Goal: Information Seeking & Learning: Understand process/instructions

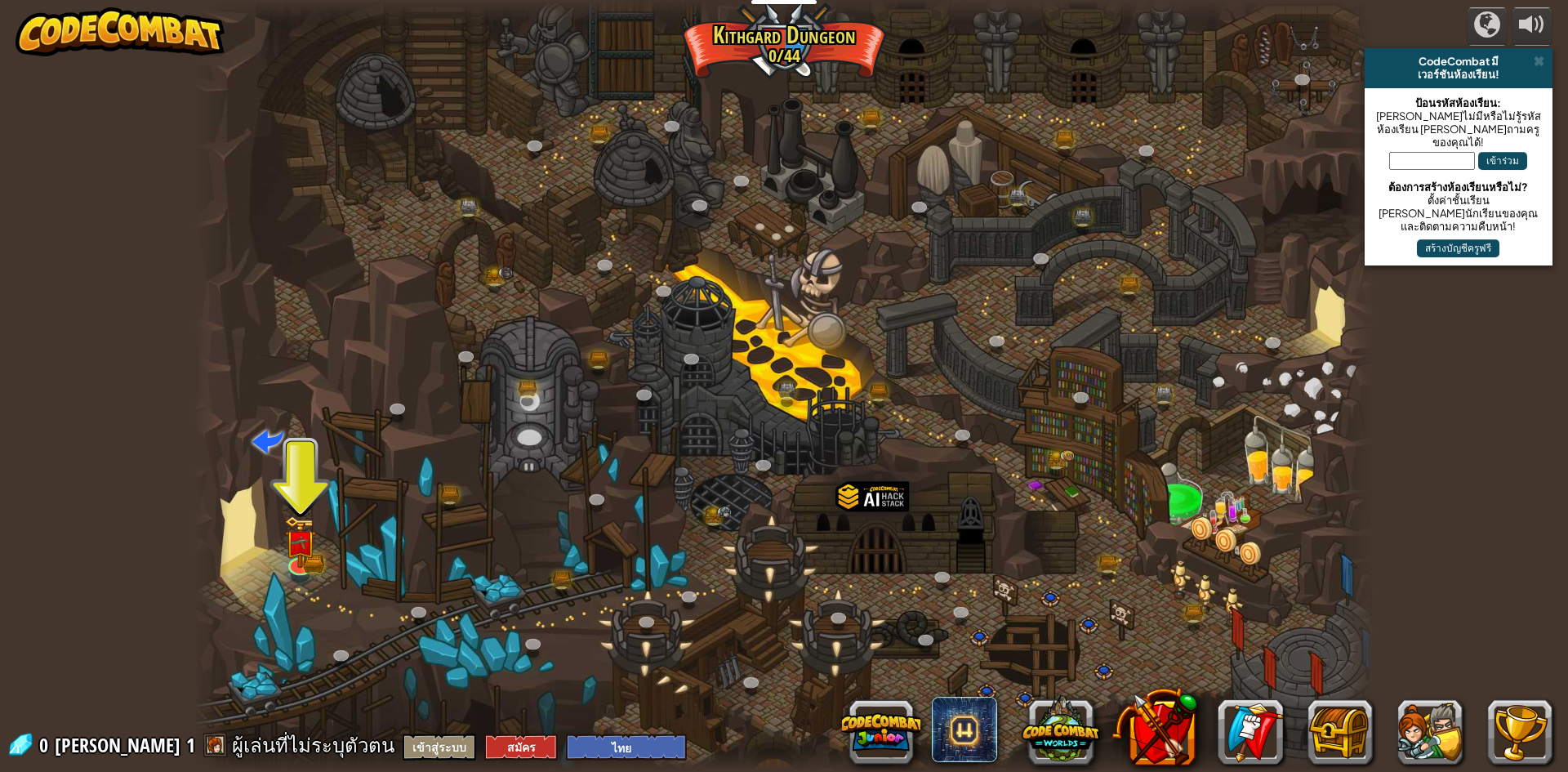
select select "th"
click at [310, 544] on img at bounding box center [299, 529] width 32 height 71
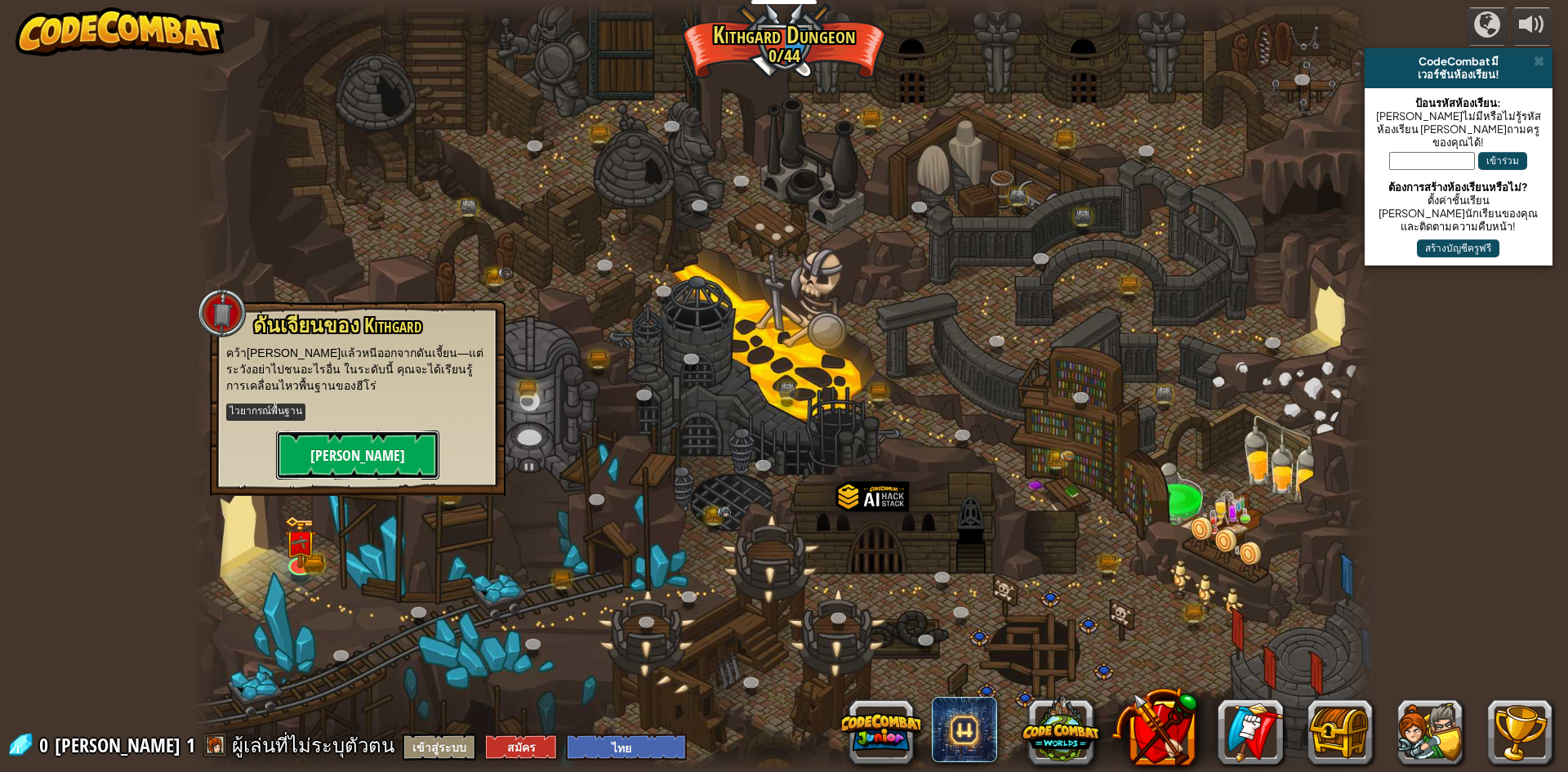
click at [378, 459] on button "[PERSON_NAME]" at bounding box center [357, 454] width 163 height 49
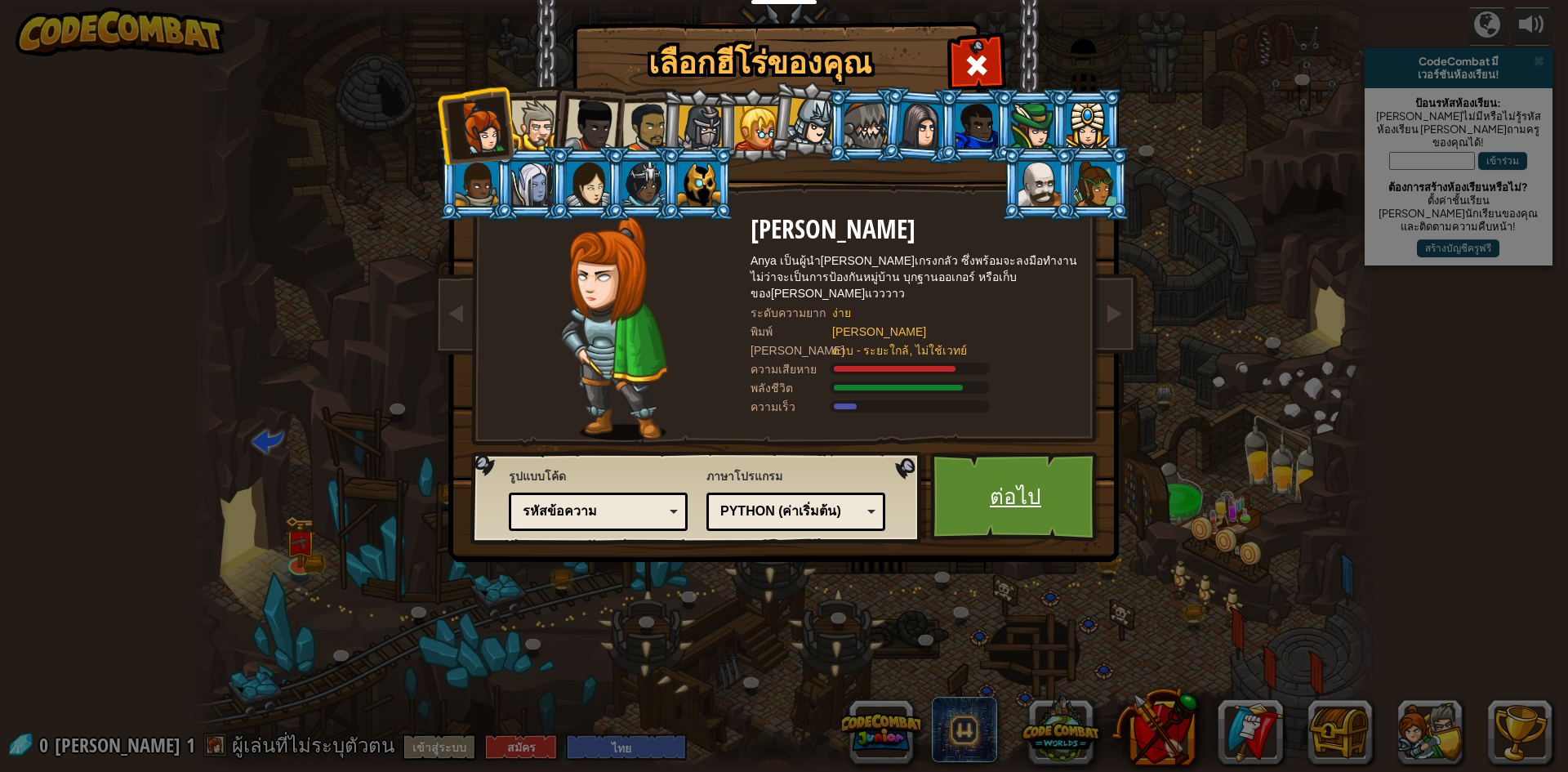
click at [1014, 516] on link "ต่อไป" at bounding box center [1015, 497] width 171 height 90
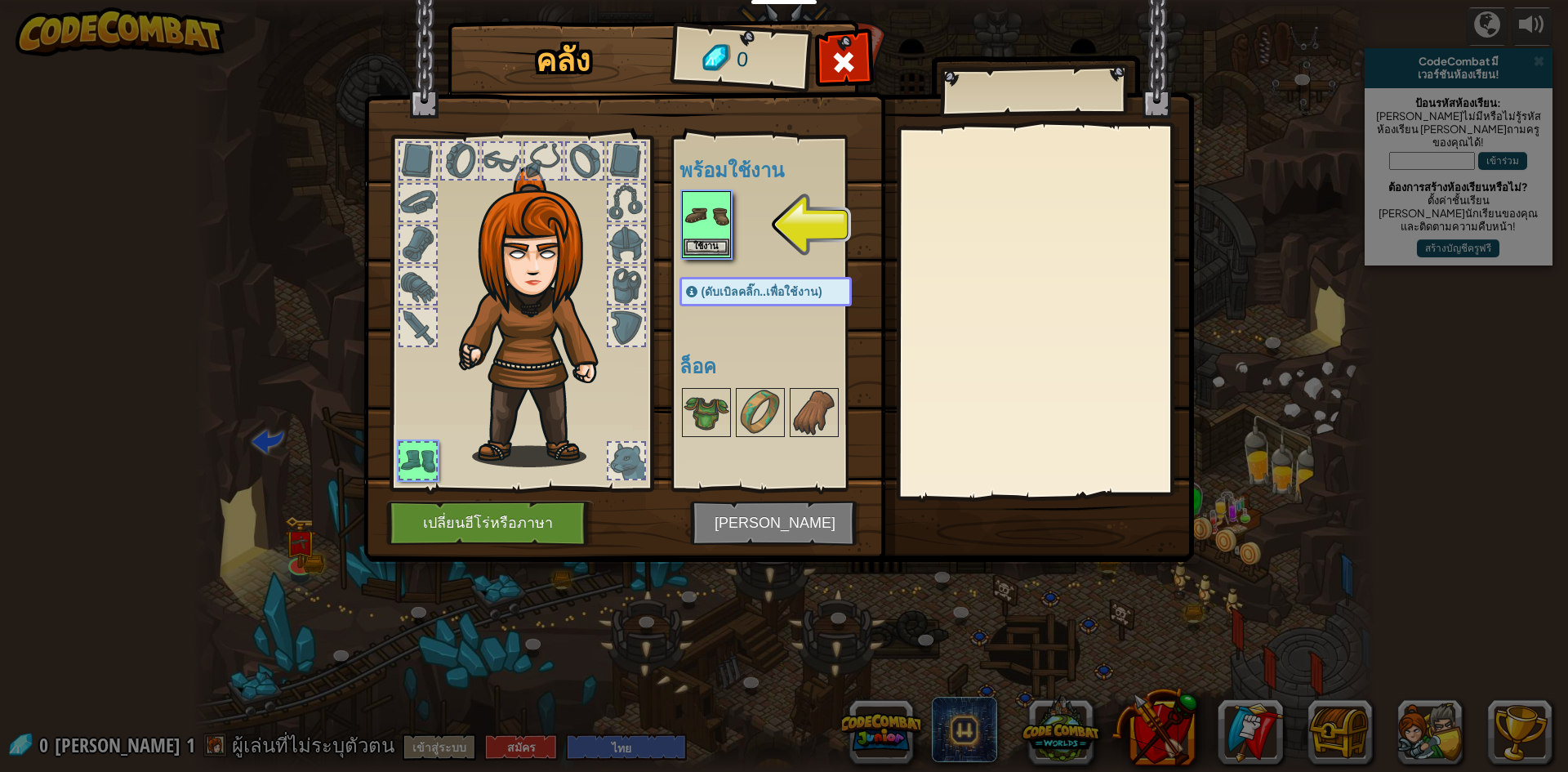
click at [703, 208] on img at bounding box center [706, 216] width 46 height 46
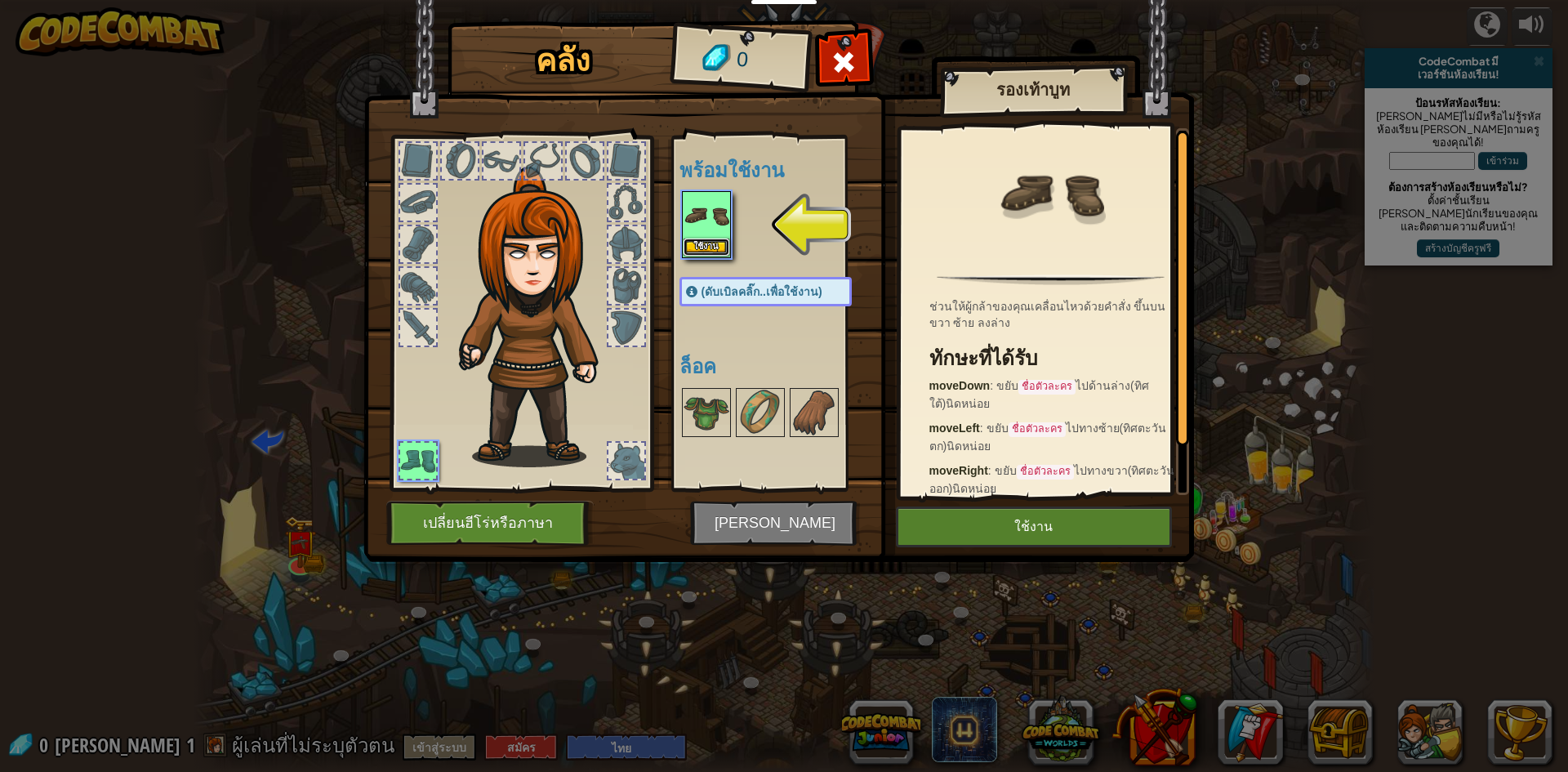
click at [705, 243] on button "ใช้งาน" at bounding box center [706, 247] width 46 height 17
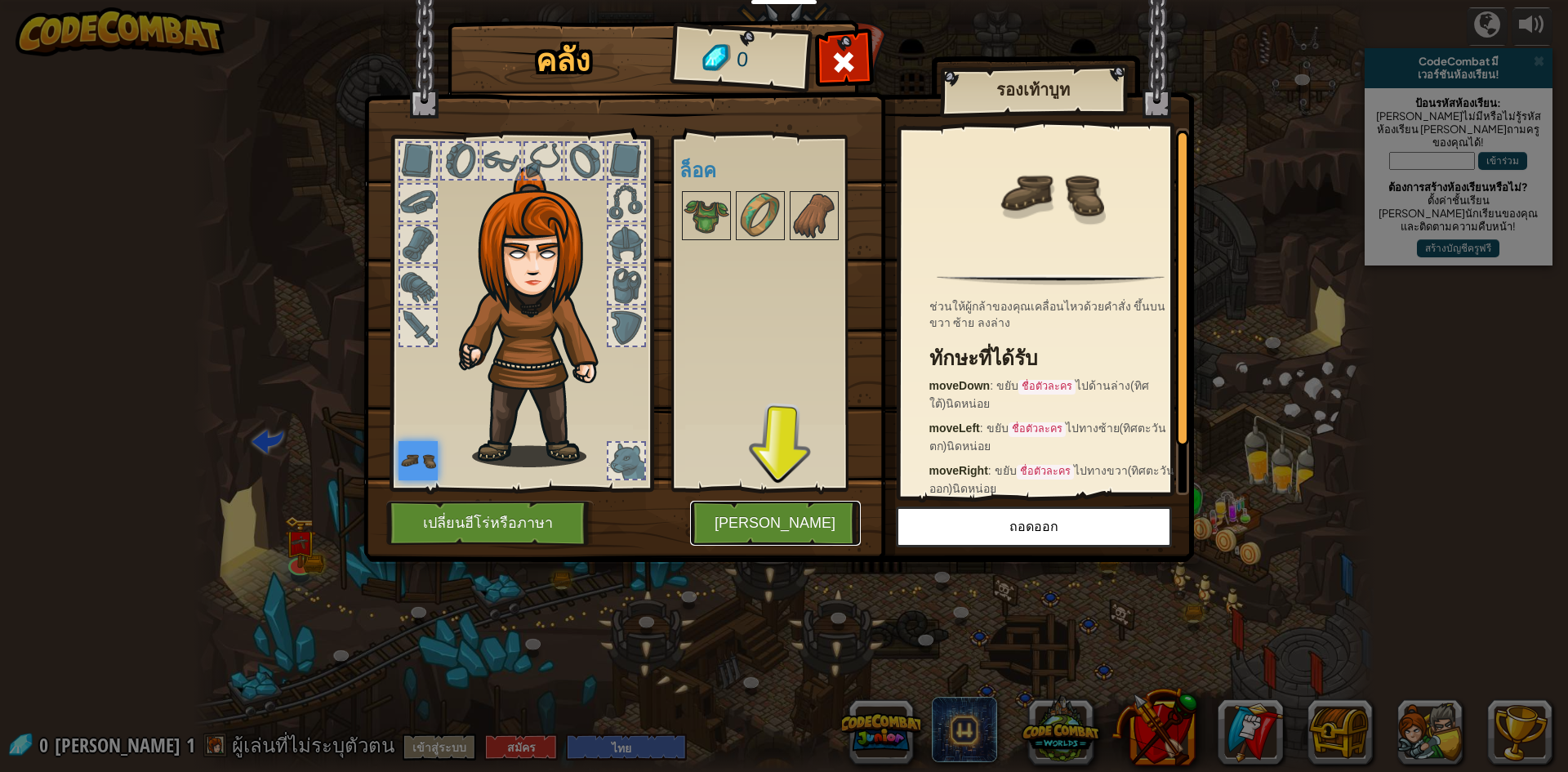
click at [792, 508] on button "[PERSON_NAME]" at bounding box center [775, 523] width 171 height 45
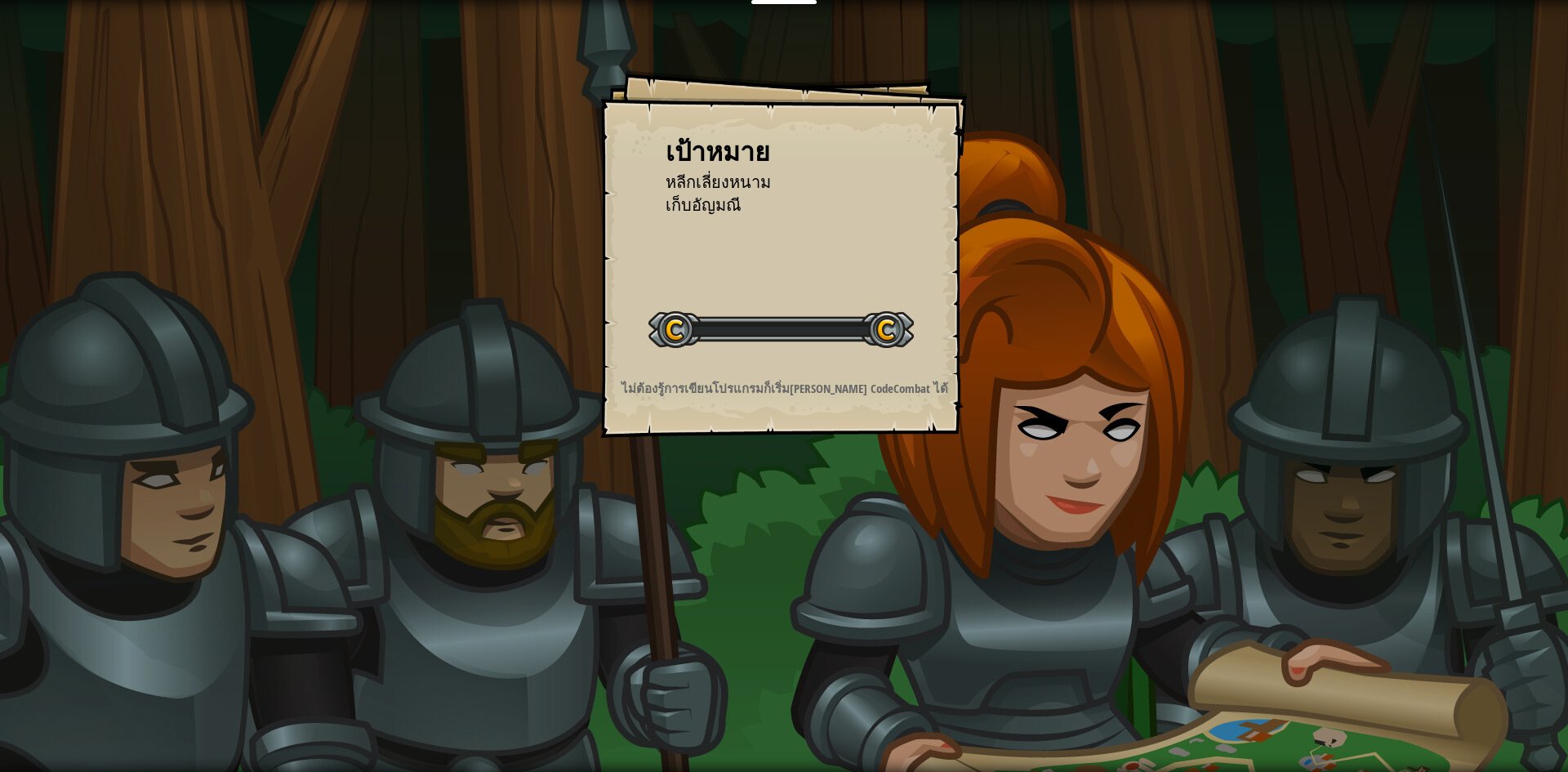
click at [789, 512] on div "เป้าหมาย หลีกเลี่ยงหนาม เก็บ[PERSON_NAME] เริ่มด่าน เกิดข้อผิดพลาดในการโหลดจากเ…" at bounding box center [784, 386] width 1568 height 772
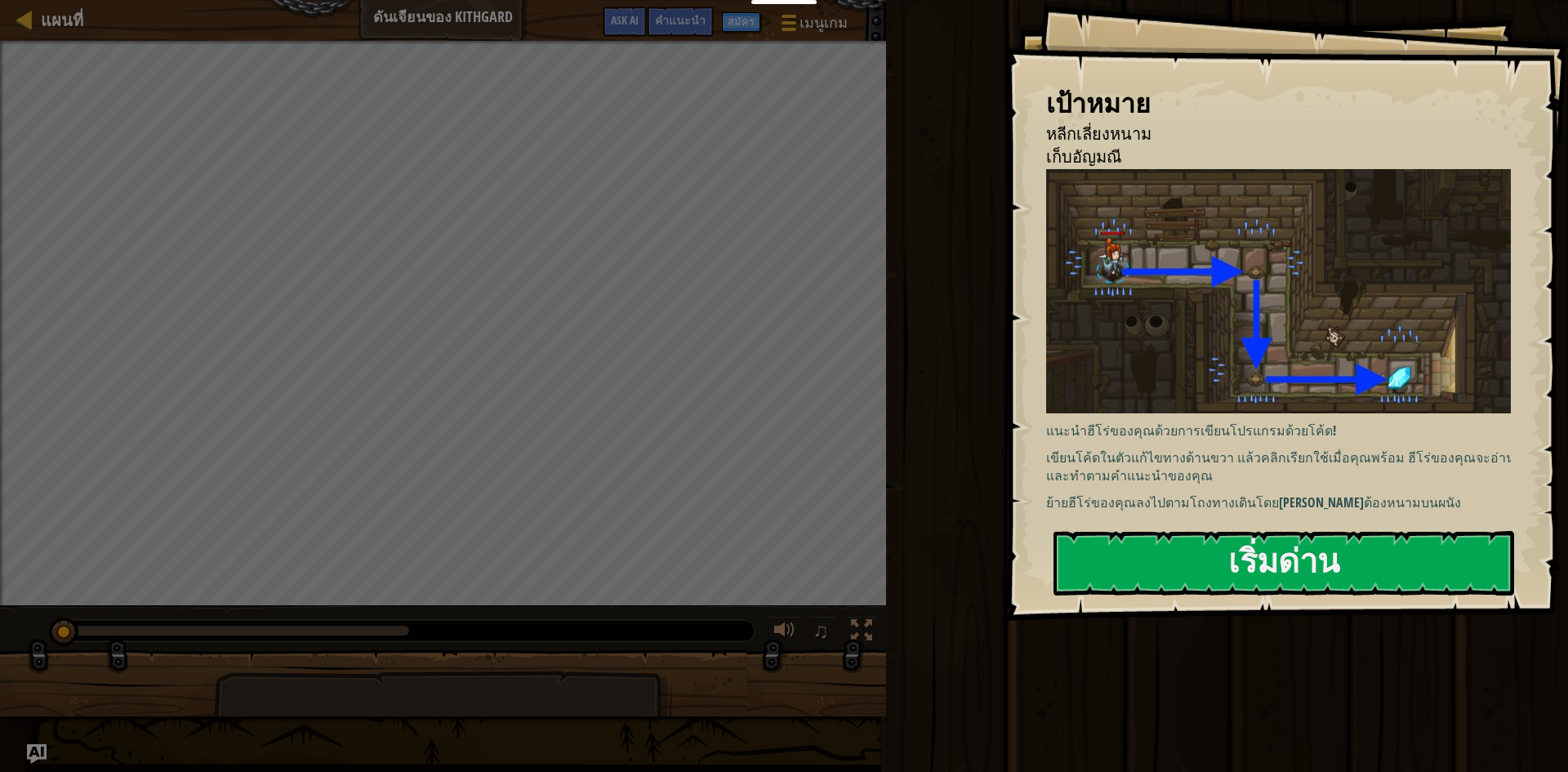
click at [1105, 718] on div "วิ่ง ส่ง เสร็จสิ้น" at bounding box center [1224, 381] width 687 height 763
click at [1219, 564] on button "เริ่มด่าน" at bounding box center [1284, 564] width 461 height 65
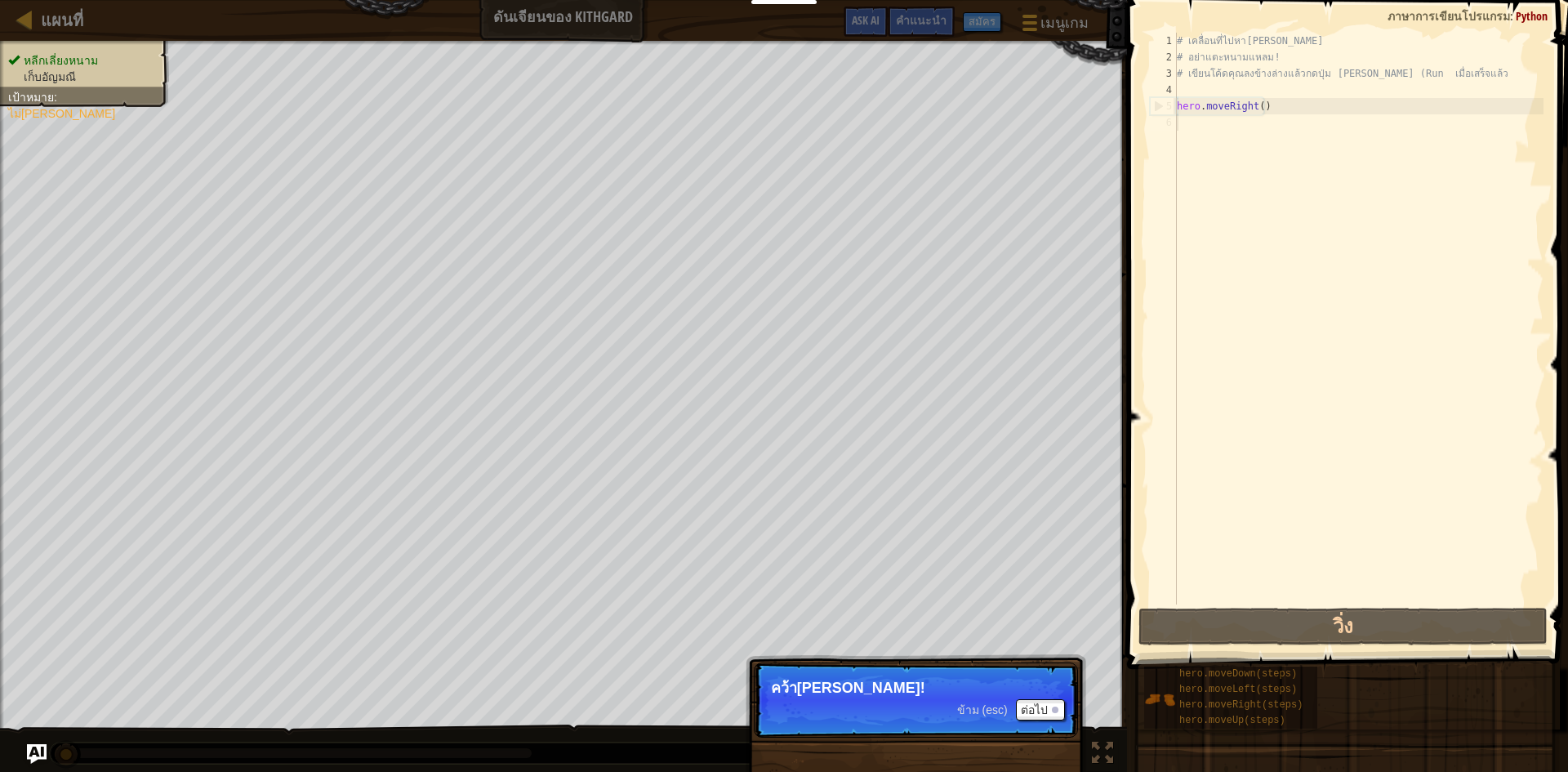
click at [818, 679] on p "คว้า[PERSON_NAME]!" at bounding box center [915, 687] width 290 height 16
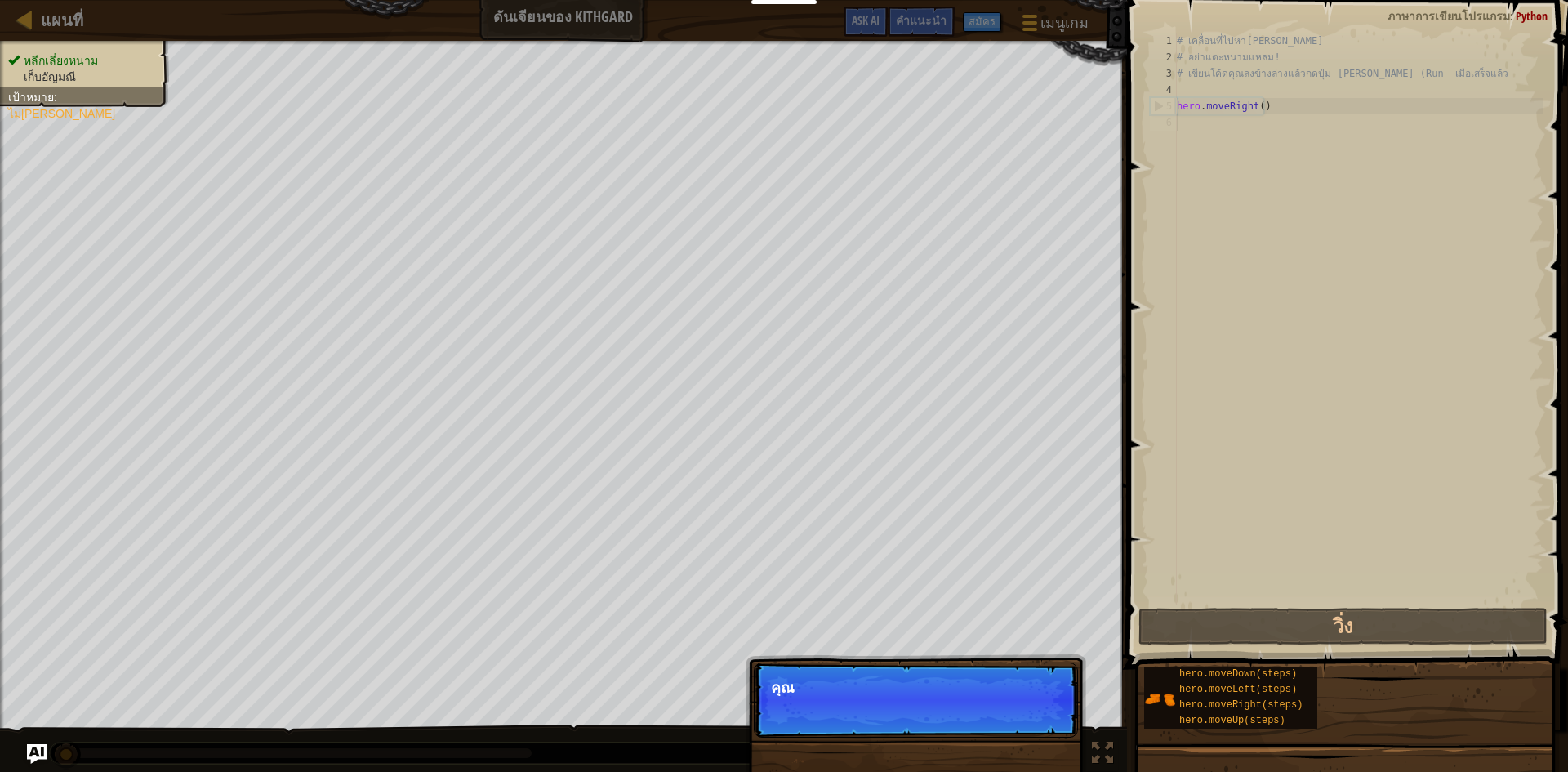
click at [1058, 699] on p "ข้าม (esc) ต่อไป คุณ" at bounding box center [915, 699] width 324 height 75
click at [874, 684] on p "[PERSON_NAME]ใช้วิธีเหล่านี้" at bounding box center [915, 687] width 290 height 16
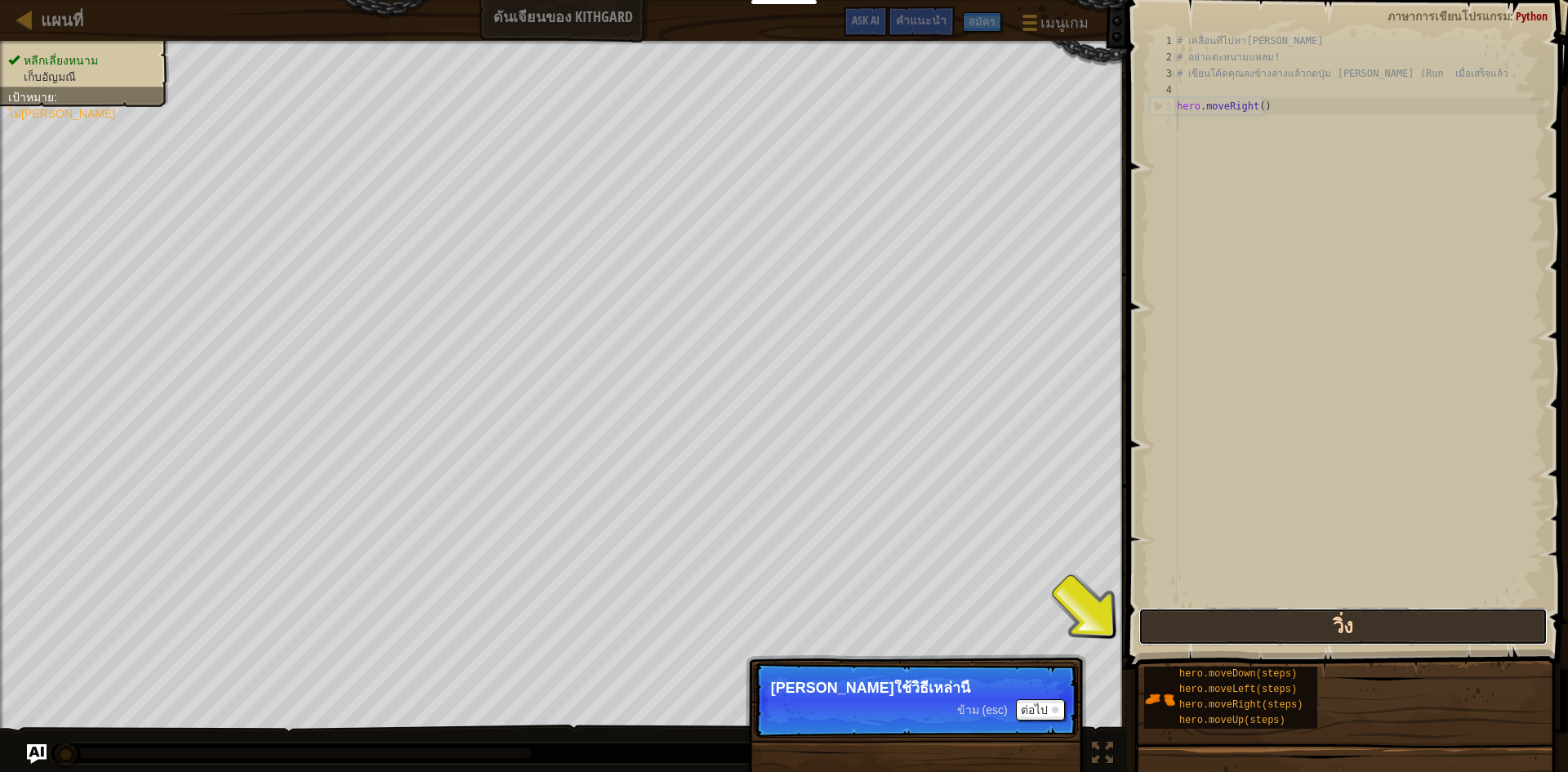
click at [1217, 615] on button "วิ่ง" at bounding box center [1342, 626] width 409 height 37
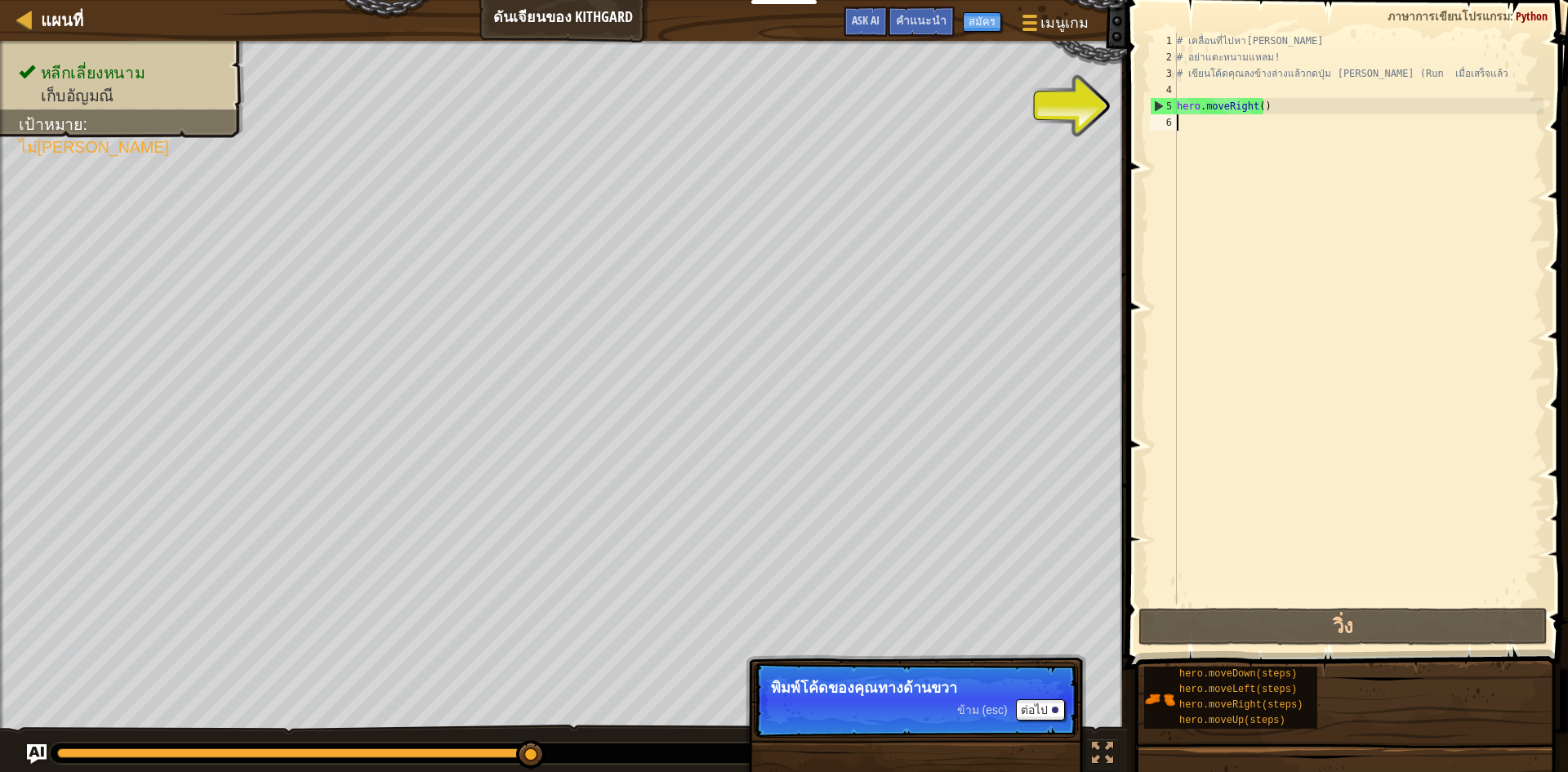
click at [1205, 117] on div "1 2 3 4 5 6 # เคลื่อนที่ไปหา[PERSON_NAME] # อย่าแตะหนามแหลม! # เขียนโค้ดคุณลงข้…" at bounding box center [1344, 318] width 397 height 571
drag, startPoint x: 1205, startPoint y: 117, endPoint x: 1175, endPoint y: 119, distance: 30.1
click at [1175, 119] on div "6" at bounding box center [1163, 122] width 27 height 16
click at [1182, 121] on div "# เคลื่อนที่ไปหา[PERSON_NAME] # อย่าแตะหนามแหลม! # เขียนโค้ดคุณลงข้างล่างแล้วกด…" at bounding box center [1358, 334] width 370 height 604
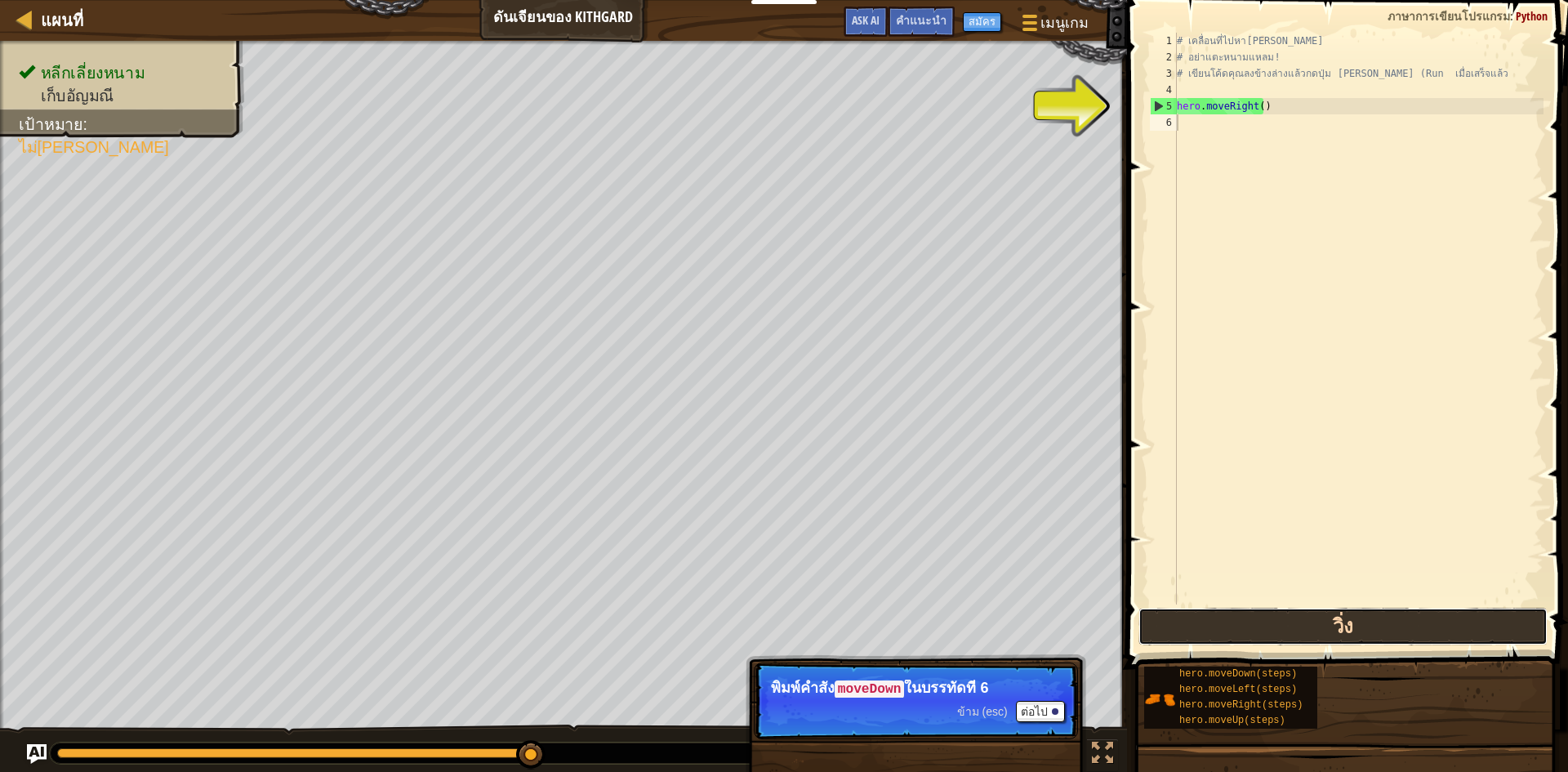
click at [1328, 620] on button "วิ่ง" at bounding box center [1342, 626] width 409 height 37
